Goal: Task Accomplishment & Management: Use online tool/utility

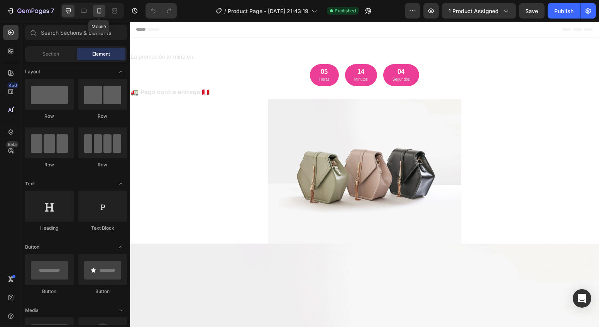
click at [98, 14] on icon at bounding box center [99, 11] width 8 height 8
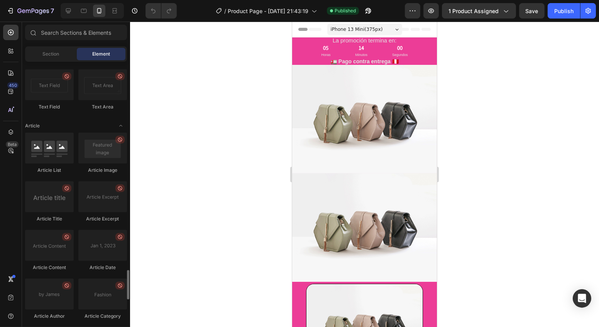
scroll to position [2074, 0]
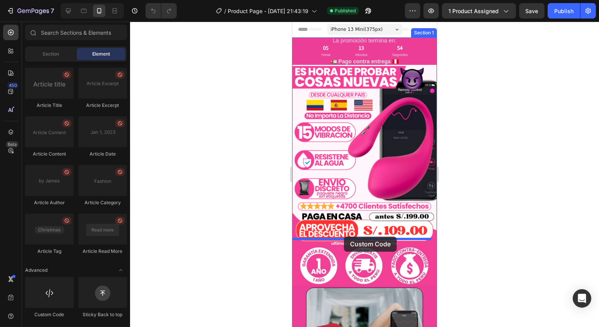
drag, startPoint x: 341, startPoint y: 322, endPoint x: 343, endPoint y: 236, distance: 85.7
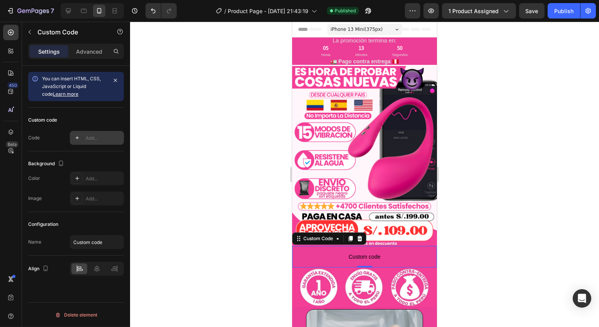
click at [86, 136] on div "Add..." at bounding box center [104, 138] width 36 height 7
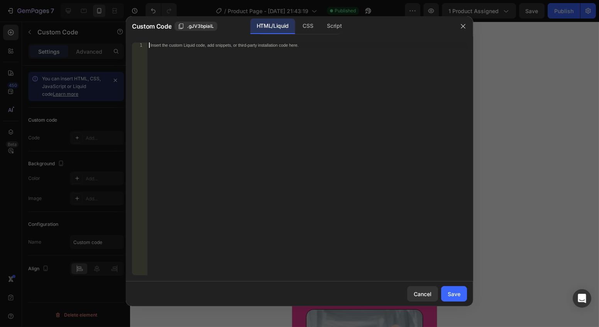
drag, startPoint x: 174, startPoint y: 61, endPoint x: 170, endPoint y: 59, distance: 5.0
click at [170, 59] on div "Insert the custom Liquid code, add snippets, or third-party installation code h…" at bounding box center [306, 163] width 319 height 243
paste textarea "<div id="_rsi-cod-form-embed-custom-hook"></div>"
type textarea "<div id="_rsi-cod-form-embed-custom-hook"></div>"
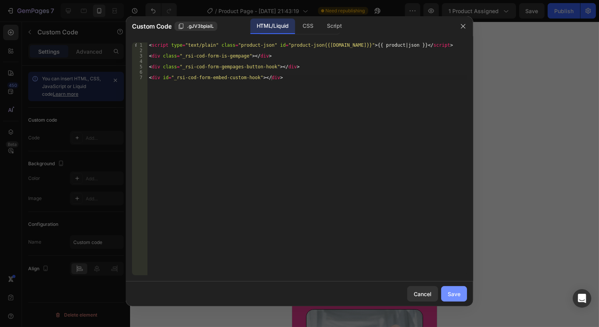
click at [449, 300] on button "Save" at bounding box center [454, 293] width 26 height 15
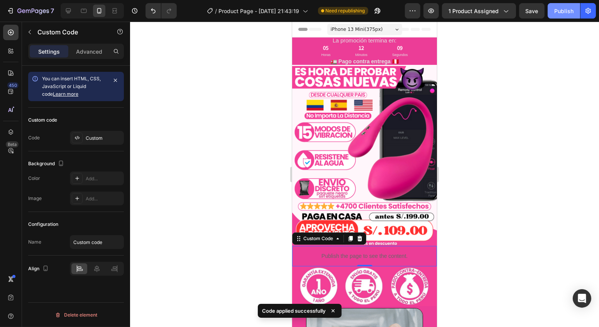
click at [558, 11] on div "Publish" at bounding box center [563, 11] width 19 height 8
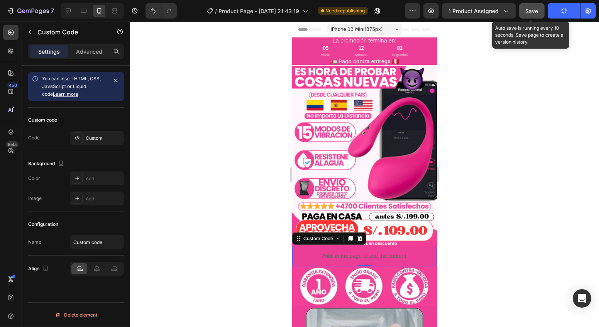
click at [532, 11] on span "Save" at bounding box center [531, 11] width 13 height 7
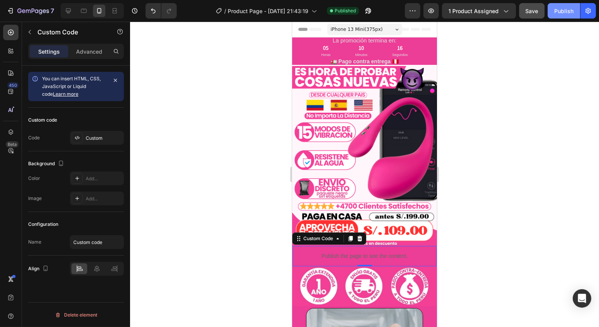
click at [558, 8] on div "Publish" at bounding box center [563, 11] width 19 height 8
click at [17, 18] on button "7" at bounding box center [30, 10] width 54 height 15
